Goal: Task Accomplishment & Management: Use online tool/utility

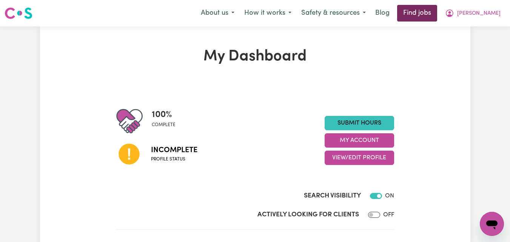
click at [424, 12] on link "Find jobs" at bounding box center [417, 13] width 40 height 17
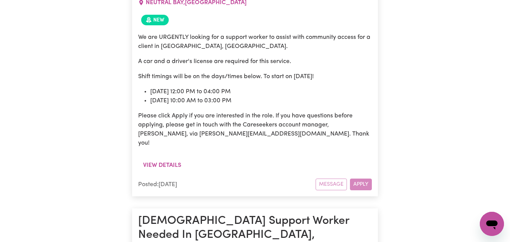
scroll to position [3111, 0]
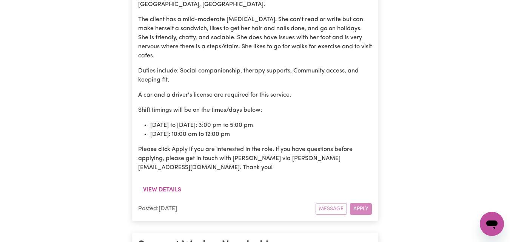
scroll to position [2772, 0]
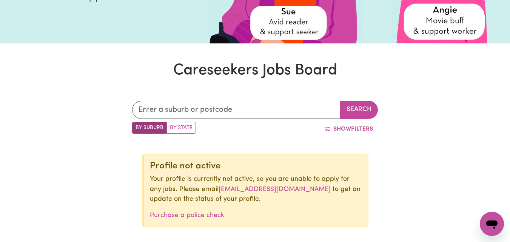
click at [188, 129] on label "By State" at bounding box center [180, 128] width 29 height 12
click at [137, 127] on input "By State" at bounding box center [134, 124] width 5 height 5
radio input "true"
